Goal: Complete application form: Complete application form

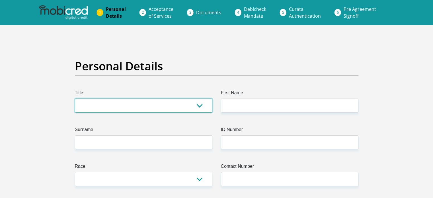
click at [102, 103] on select "Mr Ms Mrs Dr [PERSON_NAME]" at bounding box center [143, 105] width 137 height 14
select select "Mr"
click at [75, 98] on select "Mr Ms Mrs Dr [PERSON_NAME]" at bounding box center [143, 105] width 137 height 14
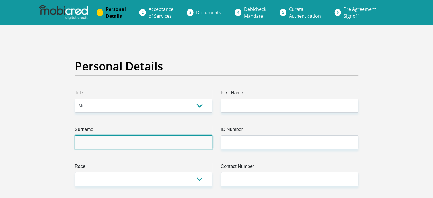
click at [81, 148] on input "Surname" at bounding box center [143, 142] width 137 height 14
type input "[PERSON_NAME]"
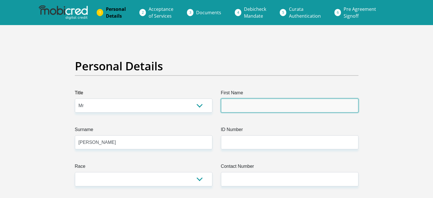
type input "[PERSON_NAME]"
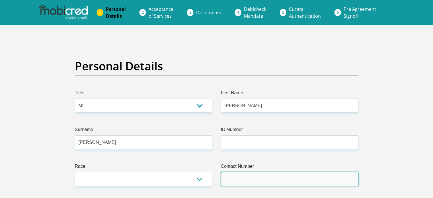
type input "0833000675"
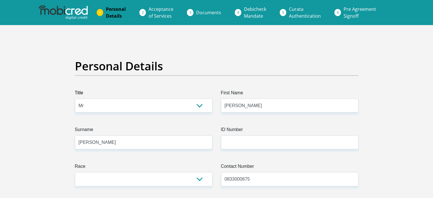
select select "ZAF"
type input "ST [PERSON_NAME] @ [GEOGRAPHIC_DATA][STREET_ADDRESS]"
type input "[GEOGRAPHIC_DATA]"
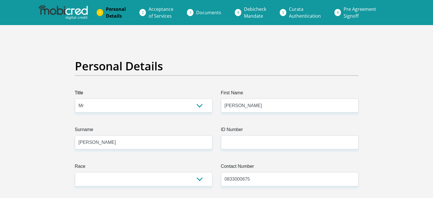
type input "4070"
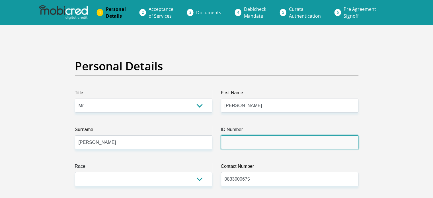
click at [236, 143] on input "ID Number" at bounding box center [289, 142] width 137 height 14
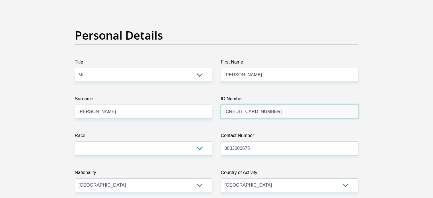
scroll to position [34, 0]
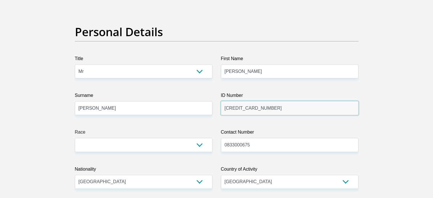
type input "[CREDIT_CARD_NUMBER]"
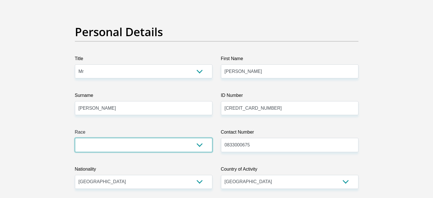
click at [199, 146] on select "Black Coloured Indian White Other" at bounding box center [143, 145] width 137 height 14
select select "3"
click at [75, 138] on select "Black Coloured Indian White Other" at bounding box center [143, 145] width 137 height 14
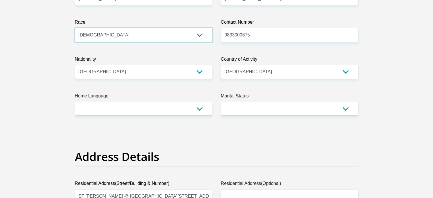
scroll to position [148, 0]
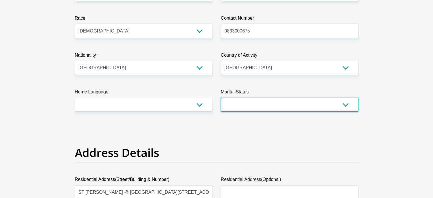
click at [346, 104] on select "Married ANC Single Divorced Widowed Married COP or Customary Law" at bounding box center [289, 105] width 137 height 14
select select "2"
click at [221, 98] on select "Married ANC Single Divorced Widowed Married COP or Customary Law" at bounding box center [289, 105] width 137 height 14
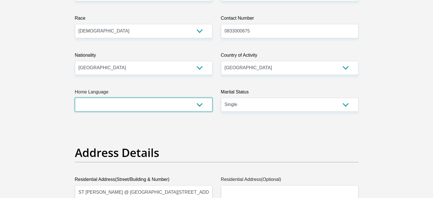
click at [199, 104] on select "Afrikaans English Sepedi South Ndebele Southern Sotho Swati Tsonga Tswana Venda…" at bounding box center [143, 105] width 137 height 14
select select "eng"
click at [75, 98] on select "Afrikaans English Sepedi South Ndebele Southern Sotho Swati Tsonga Tswana Venda…" at bounding box center [143, 105] width 137 height 14
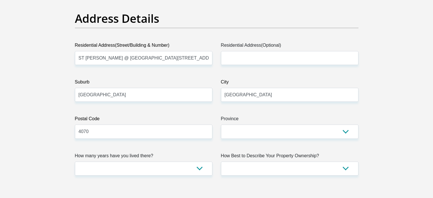
scroll to position [285, 0]
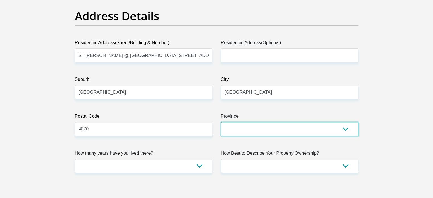
click at [345, 131] on select "Eastern Cape Free State [GEOGRAPHIC_DATA] [GEOGRAPHIC_DATA][DATE] [GEOGRAPHIC_D…" at bounding box center [289, 129] width 137 height 14
select select "[GEOGRAPHIC_DATA][DATE]"
click at [221, 122] on select "Eastern Cape Free State [GEOGRAPHIC_DATA] [GEOGRAPHIC_DATA][DATE] [GEOGRAPHIC_D…" at bounding box center [289, 129] width 137 height 14
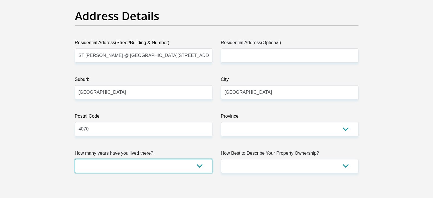
click at [200, 166] on select "less than 1 year 1-3 years 3-5 years 5+ years" at bounding box center [143, 166] width 137 height 14
select select "5"
click at [75, 159] on select "less than 1 year 1-3 years 3-5 years 5+ years" at bounding box center [143, 166] width 137 height 14
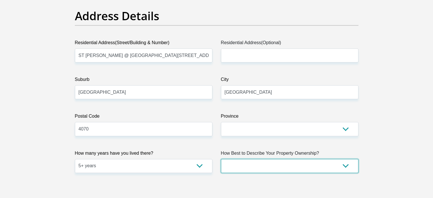
click at [345, 166] on select "Owned Rented Family Owned Company Dwelling" at bounding box center [289, 166] width 137 height 14
select select "Owned"
click at [221, 159] on select "Owned Rented Family Owned Company Dwelling" at bounding box center [289, 166] width 137 height 14
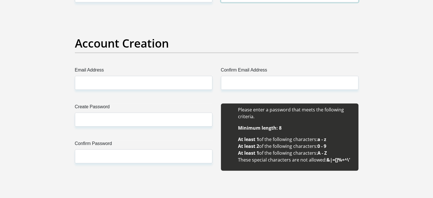
scroll to position [455, 0]
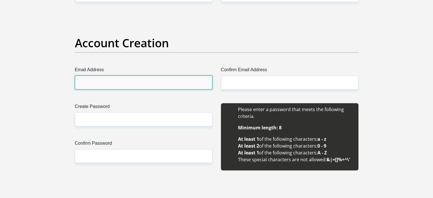
click at [100, 84] on input "Email Address" at bounding box center [143, 82] width 137 height 14
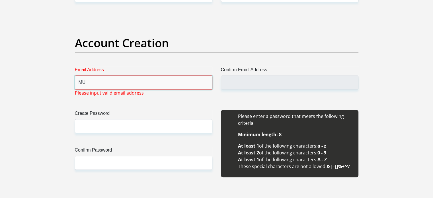
type input "M"
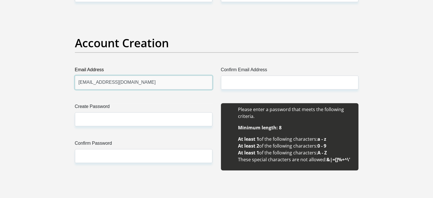
type input "[EMAIL_ADDRESS][DOMAIN_NAME]"
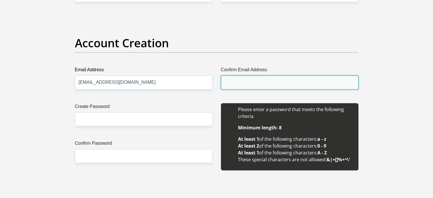
click at [228, 81] on input "Confirm Email Address" at bounding box center [289, 82] width 137 height 14
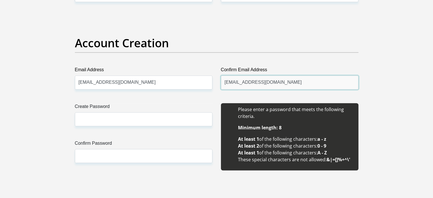
drag, startPoint x: 285, startPoint y: 83, endPoint x: 223, endPoint y: 83, distance: 61.5
click at [223, 83] on input "[EMAIL_ADDRESS][DOMAIN_NAME]" at bounding box center [289, 82] width 137 height 14
type input "[EMAIL_ADDRESS][DOMAIN_NAME]"
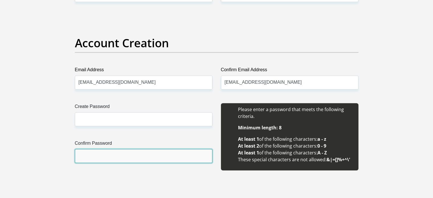
click at [85, 157] on input "Confirm Password" at bounding box center [143, 156] width 137 height 14
paste input "[EMAIL_ADDRESS][DOMAIN_NAME]"
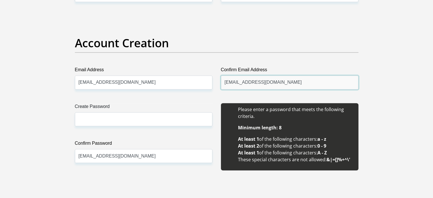
drag, startPoint x: 292, startPoint y: 84, endPoint x: 209, endPoint y: 121, distance: 90.7
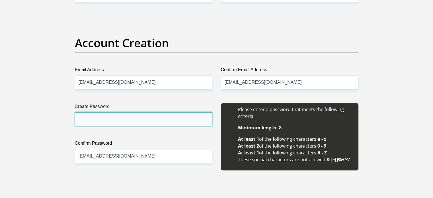
click at [90, 120] on input "Create Password" at bounding box center [143, 119] width 137 height 14
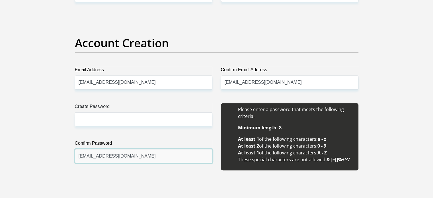
click at [146, 157] on input "[EMAIL_ADDRESS][DOMAIN_NAME]" at bounding box center [143, 156] width 137 height 14
type input "m"
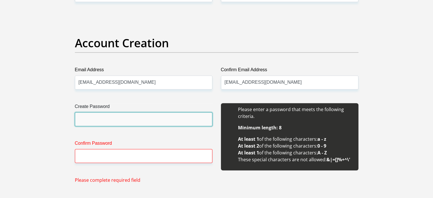
click at [83, 117] on input "Create Password" at bounding box center [143, 119] width 137 height 14
type input "George2810"
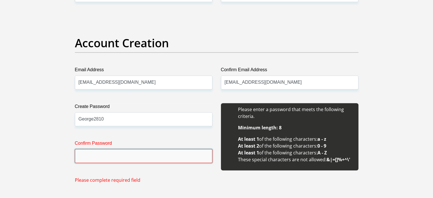
click at [83, 155] on input "Confirm Password" at bounding box center [143, 156] width 137 height 14
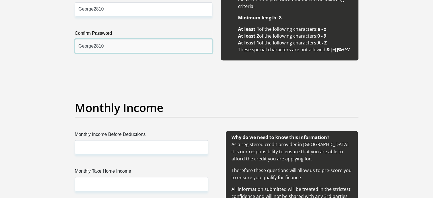
scroll to position [577, 0]
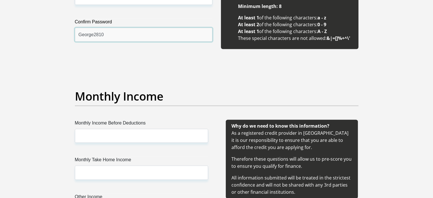
type input "George2810"
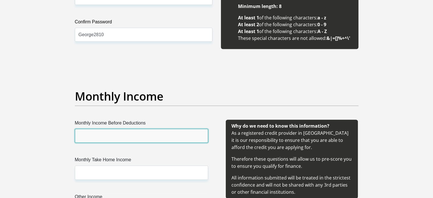
click at [102, 135] on input "Monthly Income Before Deductions" at bounding box center [141, 136] width 133 height 14
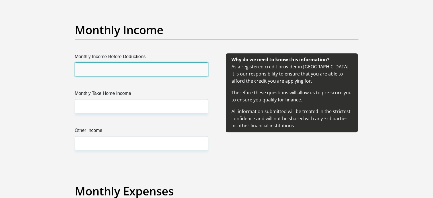
scroll to position [645, 0]
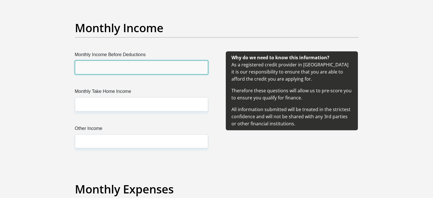
click at [93, 67] on input "Monthly Income Before Deductions" at bounding box center [141, 67] width 133 height 14
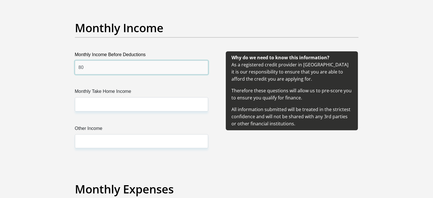
type input "8"
type input "10000"
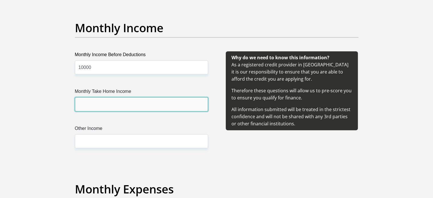
click at [92, 105] on input "Monthly Take Home Income" at bounding box center [141, 104] width 133 height 14
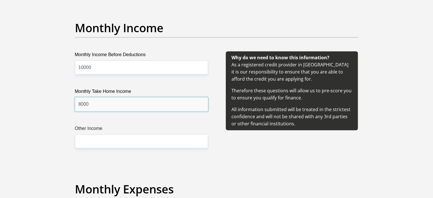
type input "8000"
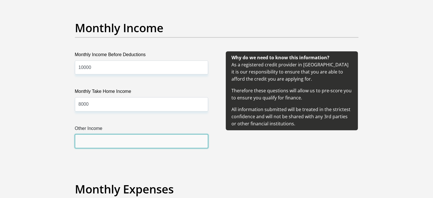
click at [96, 140] on input "Other Income" at bounding box center [141, 141] width 133 height 14
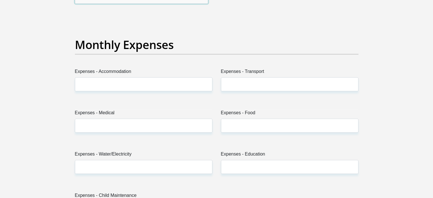
scroll to position [800, 0]
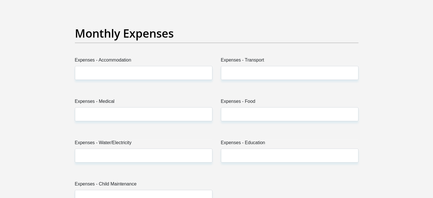
type input "5000"
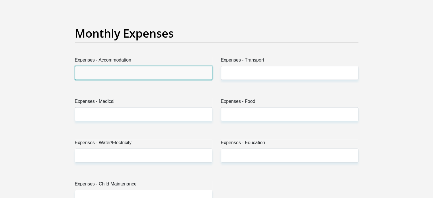
click at [114, 76] on input "Expenses - Accommodation" at bounding box center [143, 73] width 137 height 14
type input "3000"
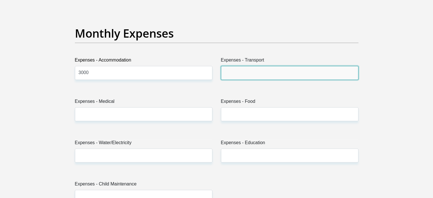
click at [226, 76] on input "Expenses - Transport" at bounding box center [289, 73] width 137 height 14
type input "1000"
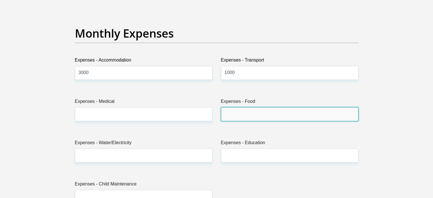
click at [242, 112] on input "Expenses - Food" at bounding box center [289, 114] width 137 height 14
type input "1500"
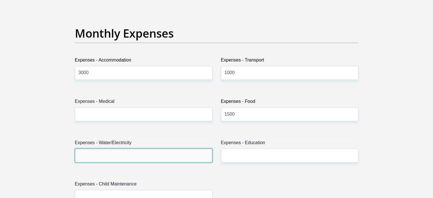
click at [122, 156] on input "Expenses - Water/Electricity" at bounding box center [143, 155] width 137 height 14
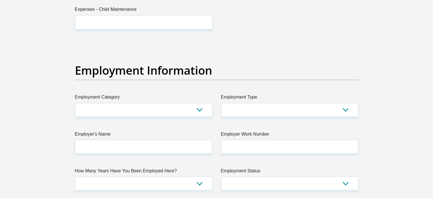
scroll to position [975, 0]
type input "2000"
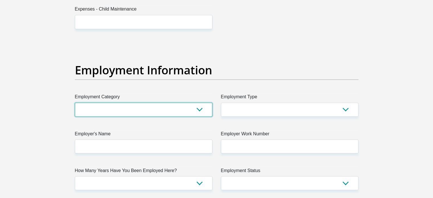
click at [201, 109] on select "AGRICULTURE ALCOHOL & TOBACCO CONSTRUCTION MATERIALS METALLURGY EQUIPMENT FOR R…" at bounding box center [143, 109] width 137 height 14
select select "74"
click at [75, 102] on select "AGRICULTURE ALCOHOL & TOBACCO CONSTRUCTION MATERIALS METALLURGY EQUIPMENT FOR R…" at bounding box center [143, 109] width 137 height 14
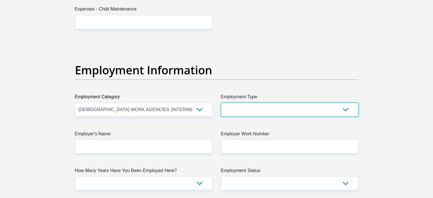
click at [345, 109] on select "College/Lecturer Craft Seller Creative Driver Executive Farmer Forces - Non Com…" at bounding box center [289, 109] width 137 height 14
select select "Self-Employed"
click at [221, 102] on select "College/Lecturer Craft Seller Creative Driver Executive Farmer Forces - Non Com…" at bounding box center [289, 109] width 137 height 14
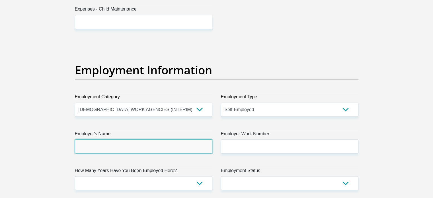
click at [125, 146] on input "Employer's Name" at bounding box center [143, 146] width 137 height 14
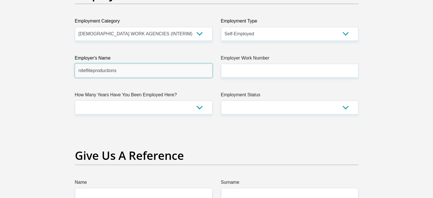
scroll to position [1062, 0]
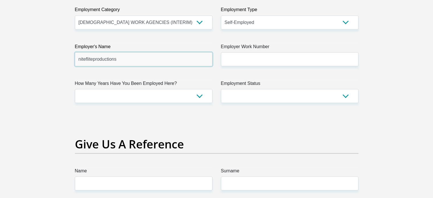
type input "nitefliteproductions"
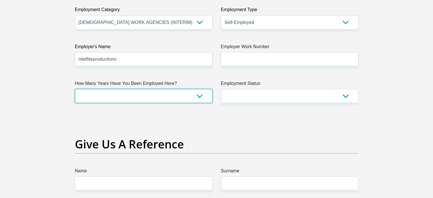
click at [200, 96] on select "less than 1 year 1-3 years 3-5 years 5+ years" at bounding box center [143, 96] width 137 height 14
select select "60"
click at [75, 89] on select "less than 1 year 1-3 years 3-5 years 5+ years" at bounding box center [143, 96] width 137 height 14
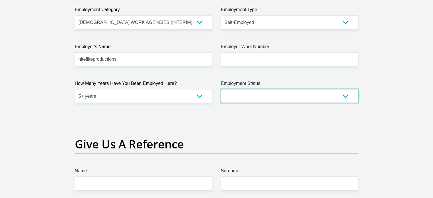
click at [345, 95] on select "Permanent/Full-time Part-time/Casual [DEMOGRAPHIC_DATA] Worker Self-Employed Ho…" at bounding box center [289, 96] width 137 height 14
select select "1"
click at [221, 89] on select "Permanent/Full-time Part-time/Casual [DEMOGRAPHIC_DATA] Worker Self-Employed Ho…" at bounding box center [289, 96] width 137 height 14
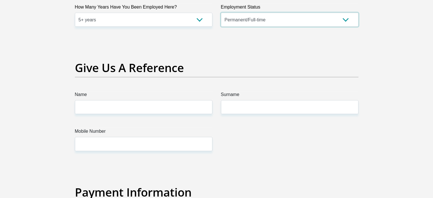
scroll to position [1157, 0]
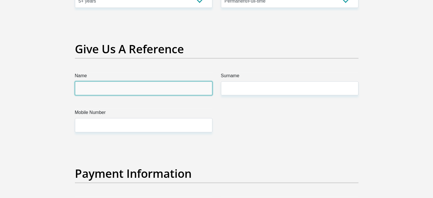
click at [94, 89] on input "Name" at bounding box center [143, 88] width 137 height 14
type input "mark"
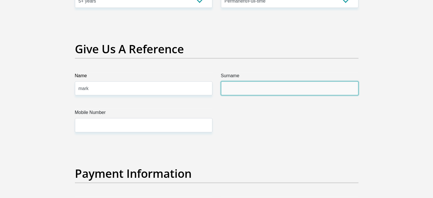
click at [234, 84] on input "Surname" at bounding box center [289, 88] width 137 height 14
type input "reddy"
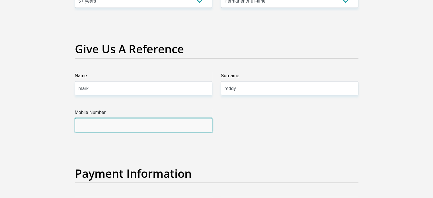
click at [89, 122] on input "Mobile Number" at bounding box center [143, 125] width 137 height 14
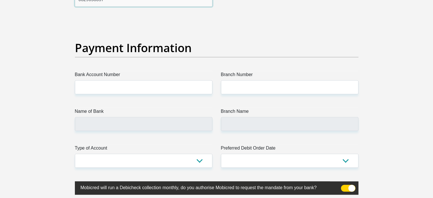
scroll to position [1290, 0]
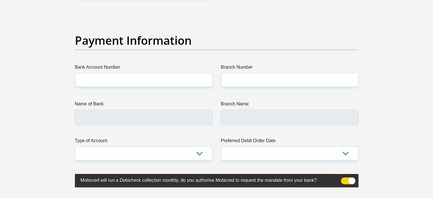
type input "0829058357"
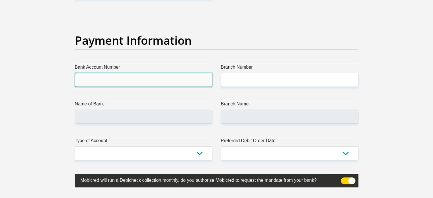
click at [97, 79] on input "Bank Account Number" at bounding box center [143, 80] width 137 height 14
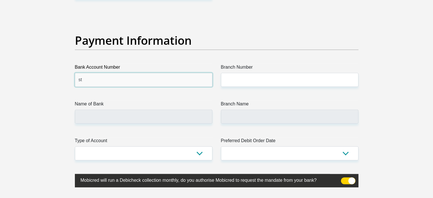
type input "s"
type input "053216571"
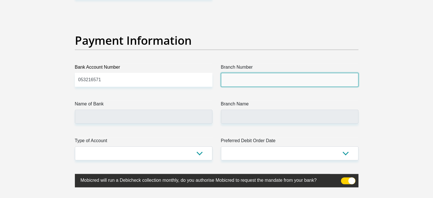
click at [228, 82] on input "Branch Number" at bounding box center [289, 80] width 137 height 14
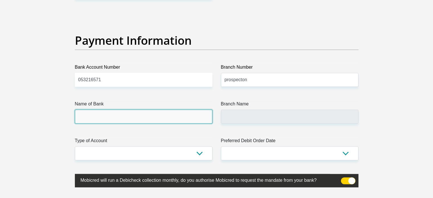
click at [119, 115] on input "Name of Bank" at bounding box center [143, 117] width 137 height 14
click at [89, 119] on input "Name of Bank" at bounding box center [143, 117] width 137 height 14
click at [90, 114] on input "Name of Bank" at bounding box center [143, 117] width 137 height 14
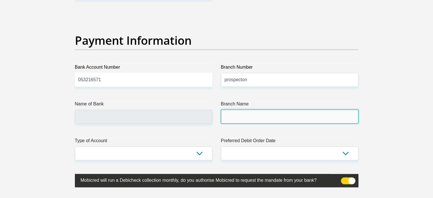
click at [234, 121] on input "Branch Name" at bounding box center [289, 117] width 137 height 14
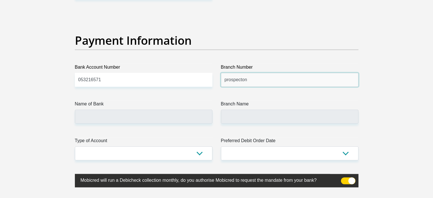
click at [254, 85] on input "prospecton" at bounding box center [289, 80] width 137 height 14
type input "p"
type input "054857"
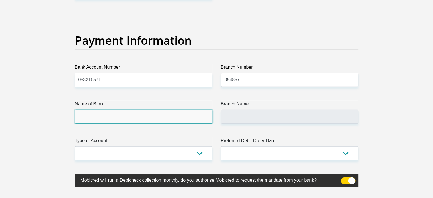
click at [92, 112] on input "Name of Bank" at bounding box center [143, 117] width 137 height 14
click at [90, 116] on input "Name of Bank" at bounding box center [143, 117] width 137 height 14
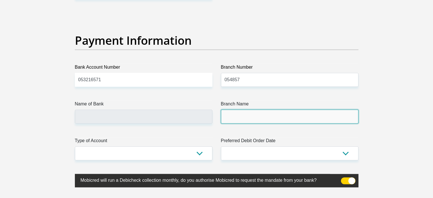
click at [231, 118] on input "Branch Name" at bounding box center [289, 117] width 137 height 14
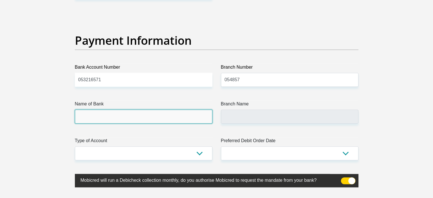
click at [83, 117] on input "Name of Bank" at bounding box center [143, 117] width 137 height 14
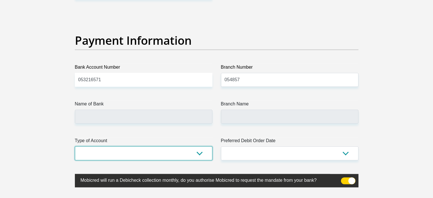
click at [85, 152] on select "Cheque Savings" at bounding box center [143, 153] width 137 height 14
select select "CUR"
click at [75, 146] on select "Cheque Savings" at bounding box center [143, 153] width 137 height 14
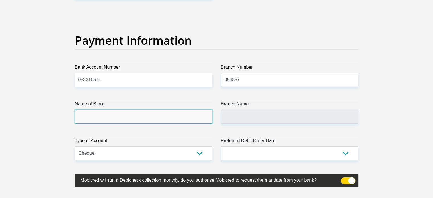
click at [94, 113] on input "Name of Bank" at bounding box center [143, 117] width 137 height 14
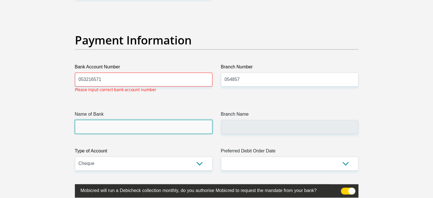
scroll to position [1290, 0]
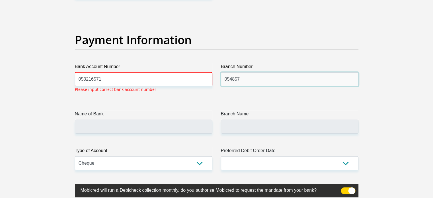
click at [244, 81] on input "054857" at bounding box center [289, 79] width 137 height 14
type input "0"
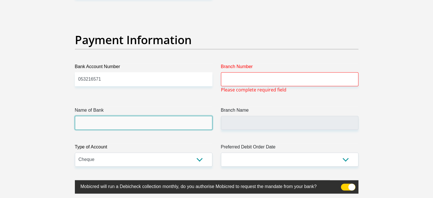
click at [86, 126] on input "Name of Bank" at bounding box center [143, 123] width 137 height 14
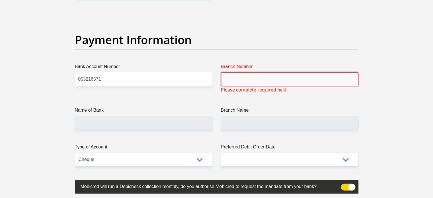
click at [230, 78] on input "Branch Number" at bounding box center [289, 79] width 137 height 14
paste input "051001."
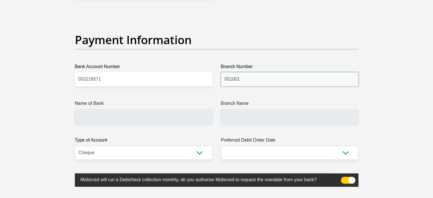
type input "051001."
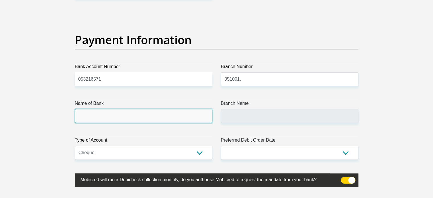
click at [102, 114] on input "Name of Bank" at bounding box center [143, 116] width 137 height 14
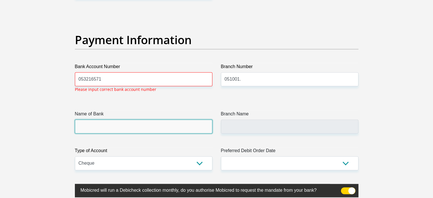
click at [88, 128] on input "Name of Bank" at bounding box center [143, 127] width 137 height 14
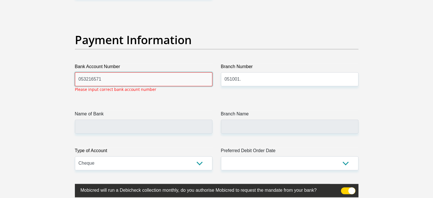
click at [105, 77] on input "053216571" at bounding box center [143, 79] width 137 height 14
type input "0"
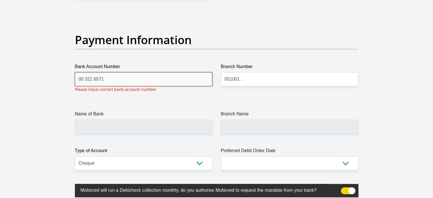
click at [84, 79] on input "05 321 6571" at bounding box center [143, 79] width 137 height 14
click at [91, 79] on input "05321 6571" at bounding box center [143, 79] width 137 height 14
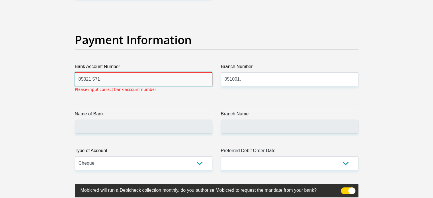
click at [91, 79] on input "05321 571" at bounding box center [143, 79] width 137 height 14
click at [116, 76] on input "053216 571" at bounding box center [143, 79] width 137 height 14
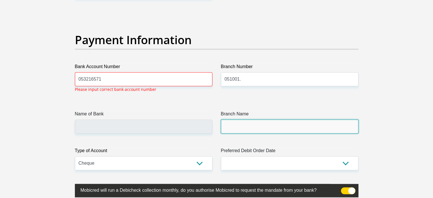
click at [227, 127] on input "Branch Name" at bounding box center [289, 127] width 137 height 14
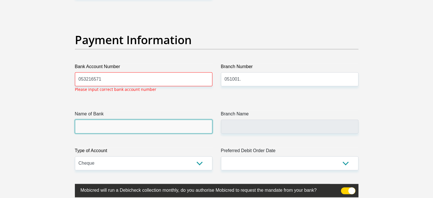
click at [88, 128] on input "Name of Bank" at bounding box center [143, 127] width 137 height 14
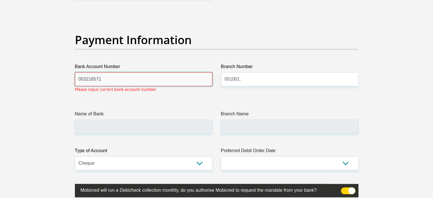
click at [108, 78] on input "053216571" at bounding box center [143, 79] width 137 height 14
type input "0"
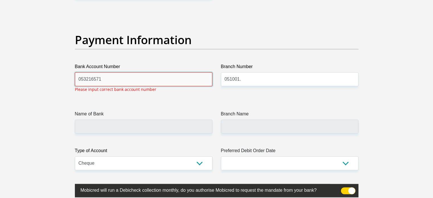
click at [106, 82] on input "053216571" at bounding box center [143, 79] width 137 height 14
type input "0"
click at [81, 78] on input "0053216751" at bounding box center [143, 79] width 137 height 14
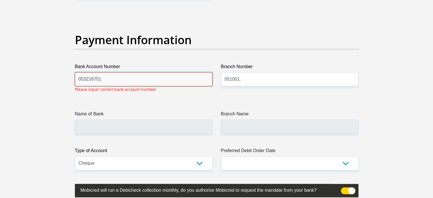
click at [106, 83] on input "053216751" at bounding box center [143, 79] width 137 height 14
type input "0"
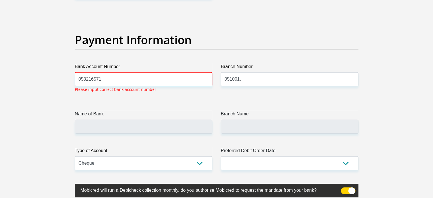
click at [351, 190] on span at bounding box center [348, 190] width 15 height 7
click at [344, 189] on input "checkbox" at bounding box center [344, 189] width 0 height 0
click at [353, 189] on span at bounding box center [348, 190] width 15 height 7
click at [344, 189] on input "checkbox" at bounding box center [344, 189] width 0 height 0
click at [107, 83] on input "053216571" at bounding box center [143, 79] width 137 height 14
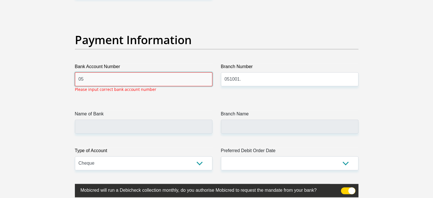
type input "0"
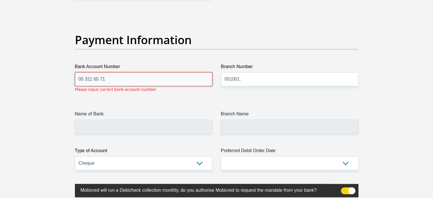
click at [112, 78] on input "05 321 65 71" at bounding box center [143, 79] width 137 height 14
type input "0"
type input "053216571"
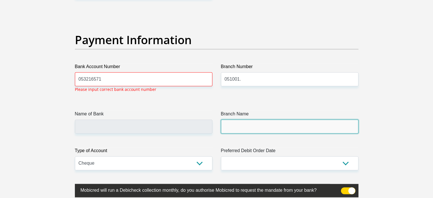
click at [236, 126] on input "Branch Name" at bounding box center [289, 127] width 137 height 14
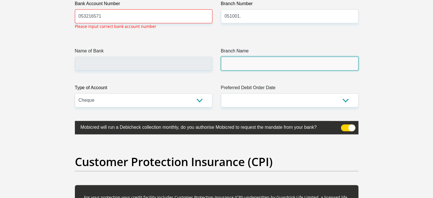
scroll to position [1359, 0]
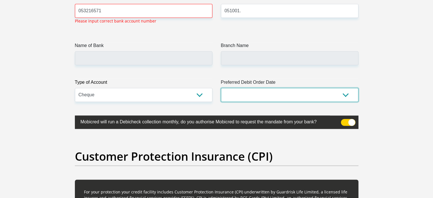
click at [345, 96] on select "1st 2nd 3rd 4th 5th 7th 18th 19th 20th 21st 22nd 23rd 24th 25th 26th 27th 28th …" at bounding box center [289, 95] width 137 height 14
select select "30"
click at [221, 88] on select "1st 2nd 3rd 4th 5th 7th 18th 19th 20th 21st 22nd 23rd 24th 25th 26th 27th 28th …" at bounding box center [289, 95] width 137 height 14
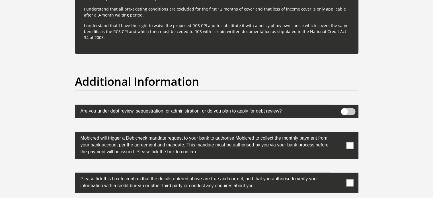
scroll to position [1749, 0]
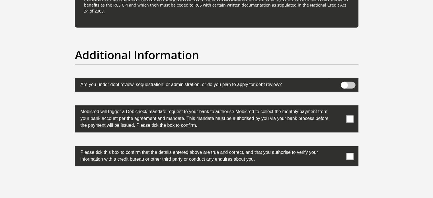
click at [352, 83] on span at bounding box center [348, 85] width 15 height 7
click at [344, 83] on input "checkbox" at bounding box center [344, 83] width 0 height 0
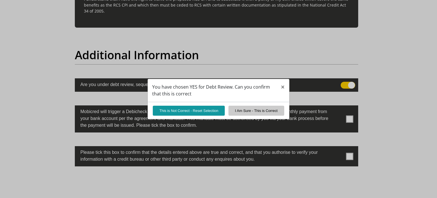
click at [340, 84] on div "You have chosen YES for Debt Review. Can you confirm that this is correct × Thi…" at bounding box center [218, 99] width 437 height 198
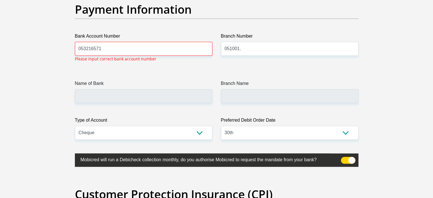
scroll to position [1298, 0]
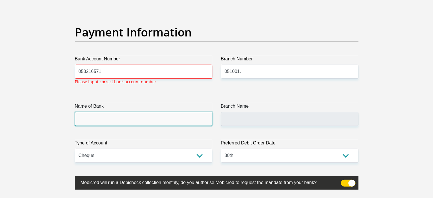
click at [88, 119] on input "Name of Bank" at bounding box center [143, 119] width 137 height 14
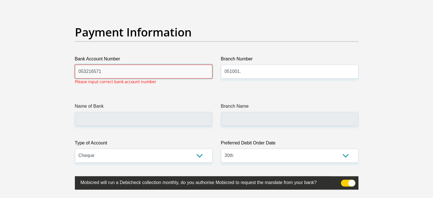
click at [107, 69] on input "053216571" at bounding box center [143, 72] width 137 height 14
type input "0"
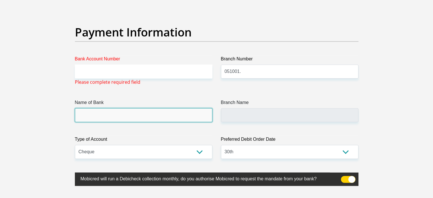
click at [106, 115] on input "Name of Bank" at bounding box center [143, 115] width 137 height 14
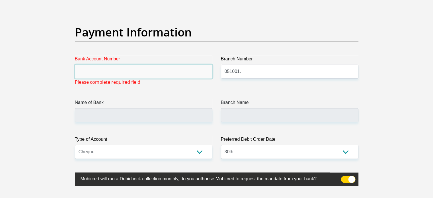
click at [91, 71] on input "Bank Account Number" at bounding box center [143, 72] width 137 height 14
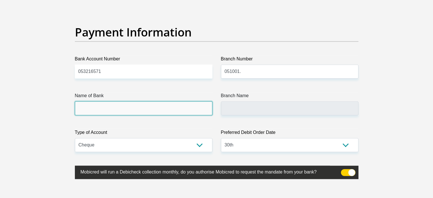
click at [93, 105] on input "Name of Bank" at bounding box center [143, 108] width 137 height 14
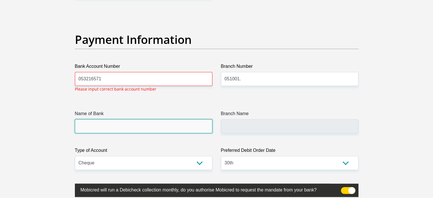
scroll to position [1290, 0]
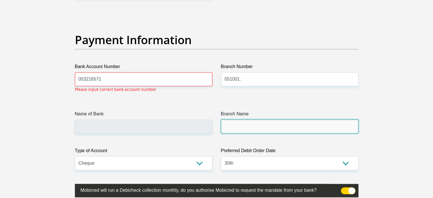
click at [231, 127] on input "Branch Name" at bounding box center [289, 127] width 137 height 14
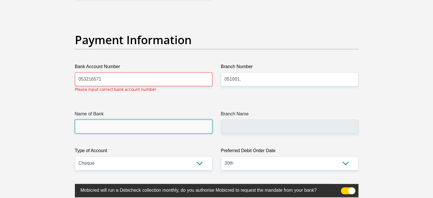
click at [125, 129] on input "Name of Bank" at bounding box center [143, 127] width 137 height 14
click at [96, 120] on input "Name of Bank" at bounding box center [143, 127] width 137 height 14
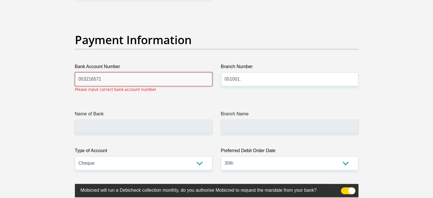
click at [107, 84] on input "053216571" at bounding box center [143, 79] width 137 height 14
type input "0"
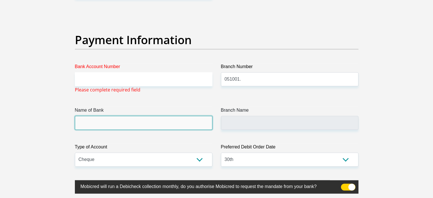
click at [87, 120] on input "Name of Bank" at bounding box center [143, 123] width 137 height 14
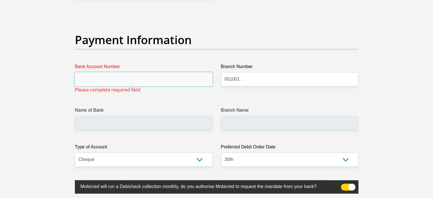
click at [91, 83] on input "Bank Account Number" at bounding box center [143, 79] width 137 height 14
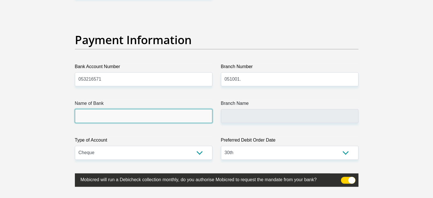
click at [93, 115] on input "Name of Bank" at bounding box center [143, 116] width 137 height 14
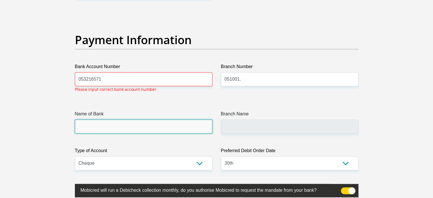
click at [85, 123] on input "Name of Bank" at bounding box center [143, 127] width 137 height 14
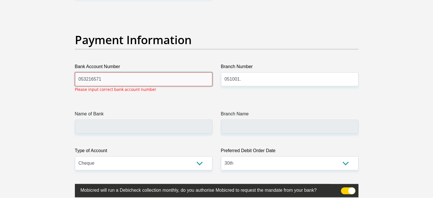
click at [105, 80] on input "053216571" at bounding box center [143, 79] width 137 height 14
type input "0"
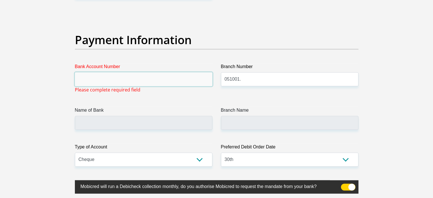
click at [85, 75] on input "Bank Account Number" at bounding box center [143, 79] width 137 height 14
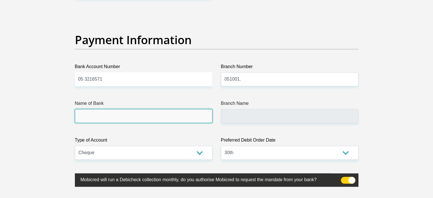
click at [90, 118] on input "Name of Bank" at bounding box center [143, 116] width 137 height 14
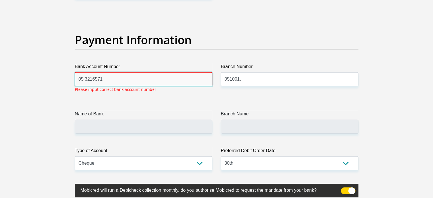
click at [107, 80] on input "05 3216571" at bounding box center [143, 79] width 137 height 14
click at [84, 79] on input "05 3216571" at bounding box center [143, 79] width 137 height 14
click at [83, 79] on input "05 216571" at bounding box center [143, 79] width 137 height 14
click at [97, 77] on input "0 216571" at bounding box center [143, 79] width 137 height 14
type input "0"
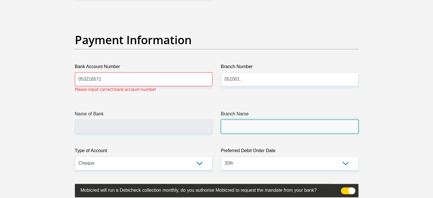
click at [233, 123] on input "Branch Name" at bounding box center [289, 127] width 137 height 14
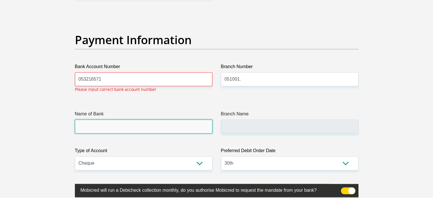
click at [92, 124] on input "Name of Bank" at bounding box center [143, 127] width 137 height 14
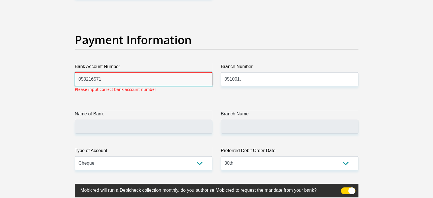
click at [108, 81] on input "053216571" at bounding box center [143, 79] width 137 height 14
type input "0"
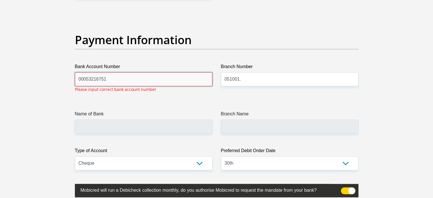
click at [81, 78] on input "00053216751" at bounding box center [143, 79] width 137 height 14
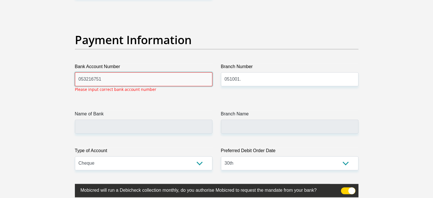
click at [109, 76] on input "053216751" at bounding box center [143, 79] width 137 height 14
type input "0"
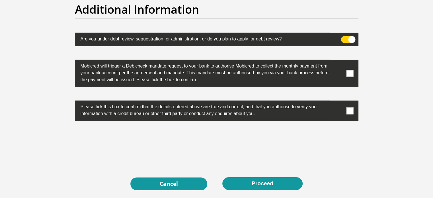
scroll to position [1781, 0]
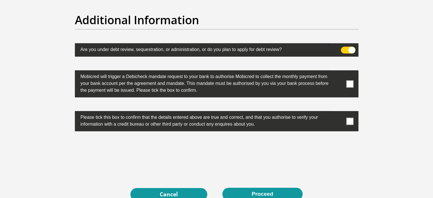
click at [351, 84] on span at bounding box center [349, 83] width 7 height 7
click at [338, 72] on input "checkbox" at bounding box center [338, 72] width 0 height 0
click at [348, 124] on label at bounding box center [216, 121] width 283 height 20
click at [338, 112] on input "checkbox" at bounding box center [338, 112] width 0 height 0
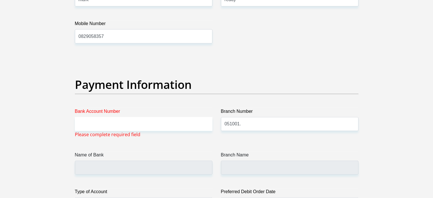
scroll to position [1242, 0]
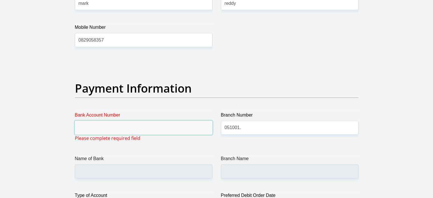
click at [89, 126] on input "Bank Account Number" at bounding box center [143, 128] width 137 height 14
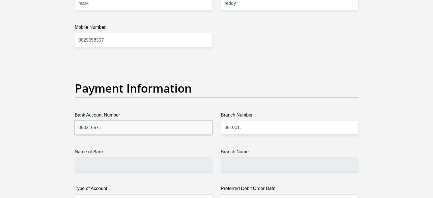
type input "053216571"
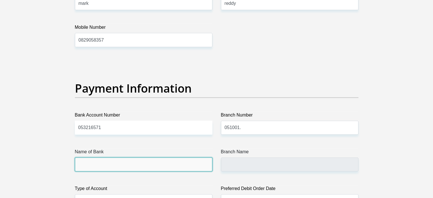
click at [87, 163] on input "Name of Bank" at bounding box center [143, 164] width 137 height 14
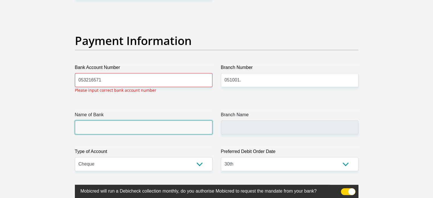
scroll to position [1290, 0]
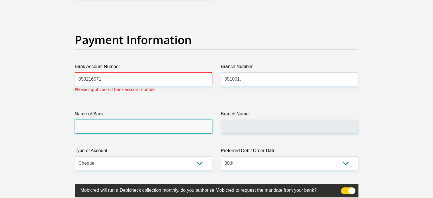
click at [89, 126] on input "Name of Bank" at bounding box center [143, 127] width 137 height 14
click at [137, 128] on input "Name of Bank" at bounding box center [143, 127] width 137 height 14
click at [83, 125] on input "Name of Bank" at bounding box center [143, 127] width 137 height 14
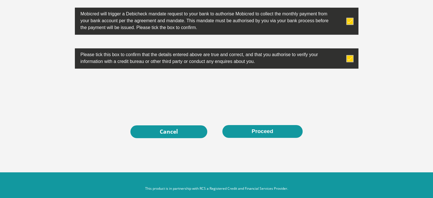
scroll to position [1853, 0]
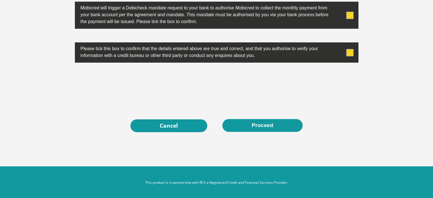
click at [328, 77] on div "0cAFcWeA53ix7tVX-qTnUgnRN_HAZ9ajEgPFLlj6vDKFiV-rbrdqFZXrxmeuquVwHVStnEcFU4VJmwM…" at bounding box center [217, 87] width 292 height 22
